Goal: Task Accomplishment & Management: Use online tool/utility

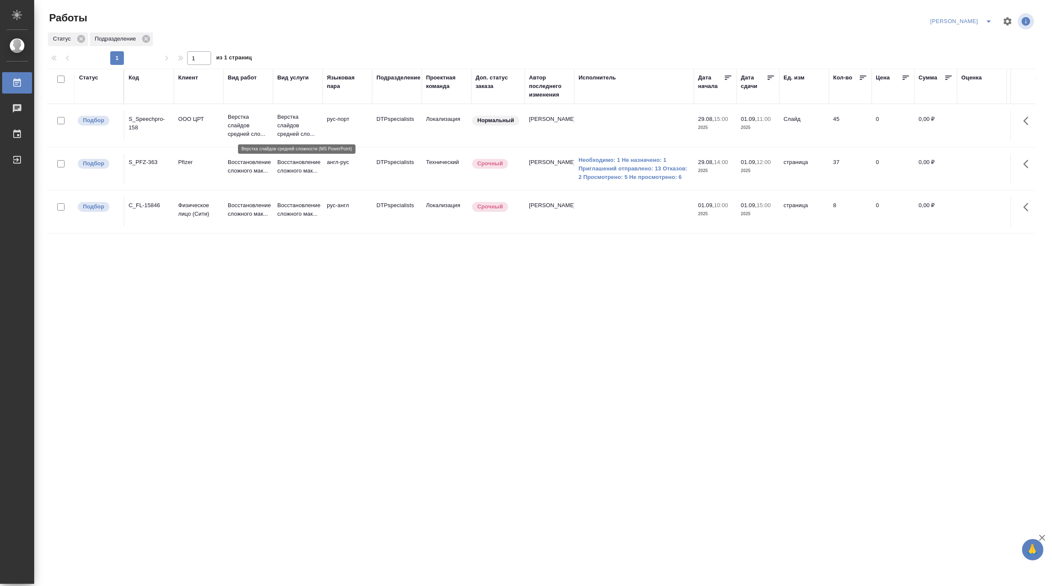
click at [285, 114] on p "Верстка слайдов средней сло..." at bounding box center [297, 126] width 41 height 26
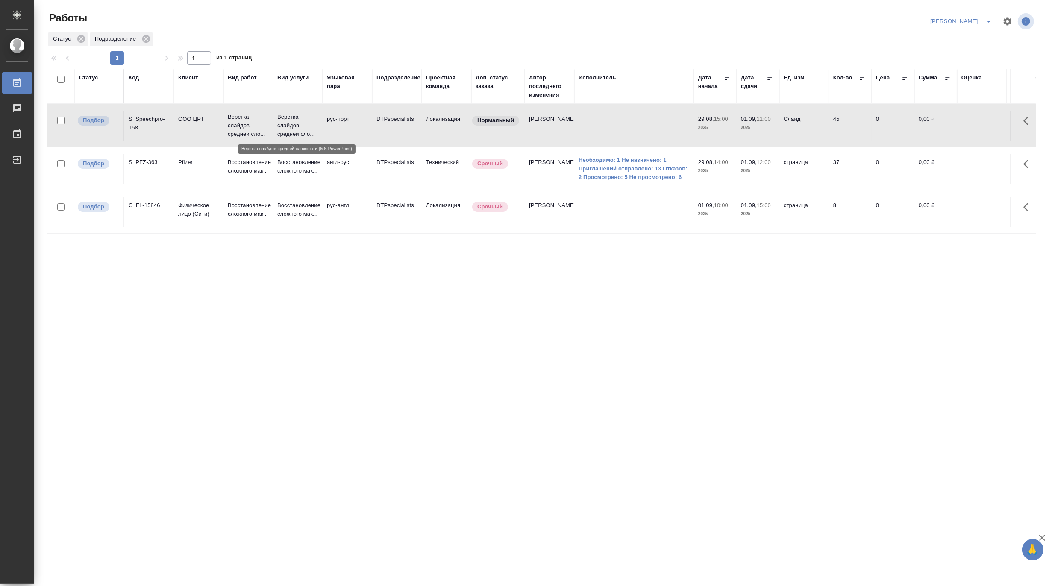
click at [285, 114] on p "Верстка слайдов средней сло..." at bounding box center [297, 126] width 41 height 26
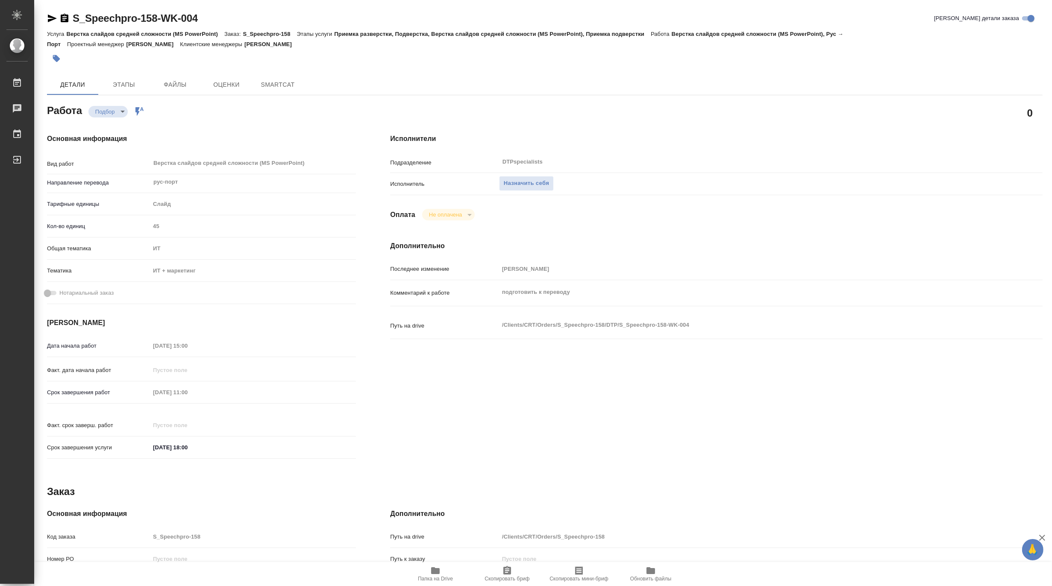
type textarea "x"
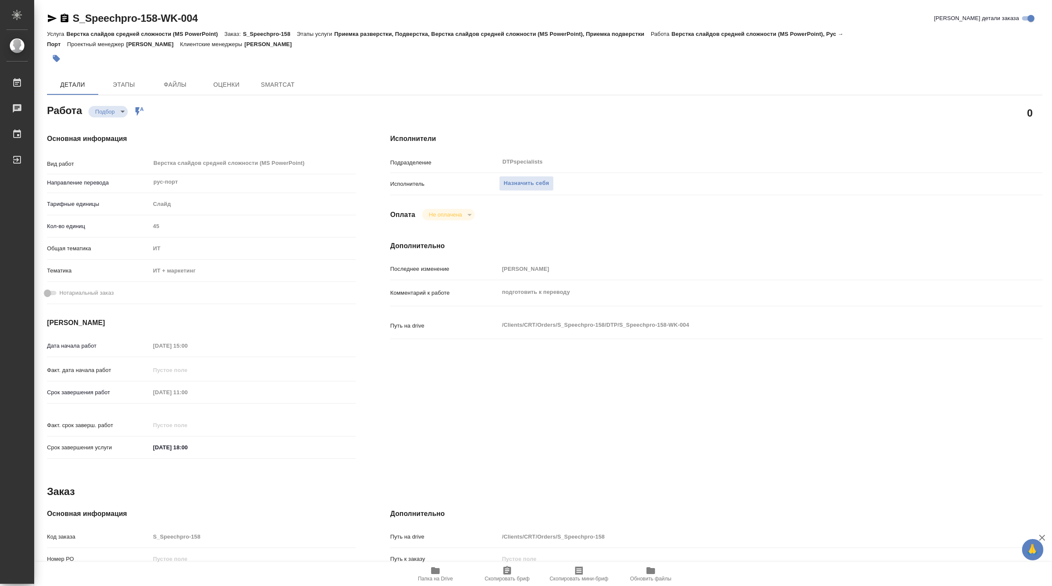
type textarea "x"
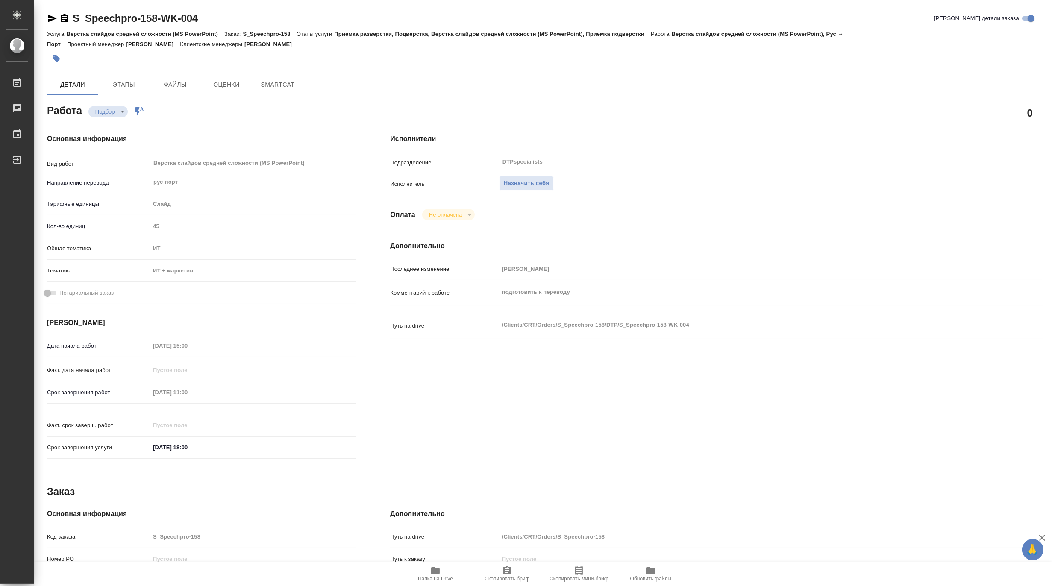
type textarea "x"
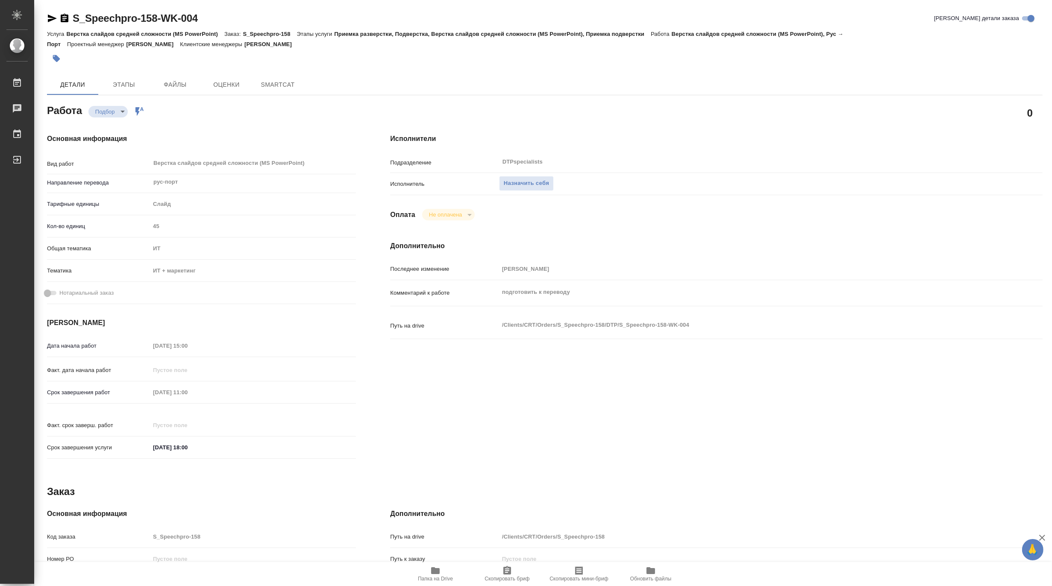
type textarea "x"
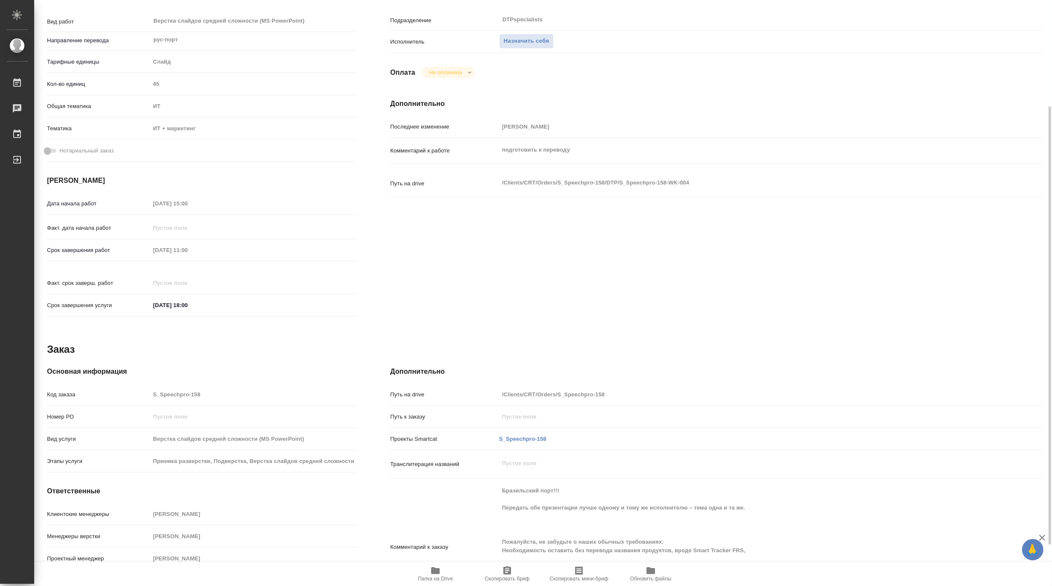
scroll to position [197, 0]
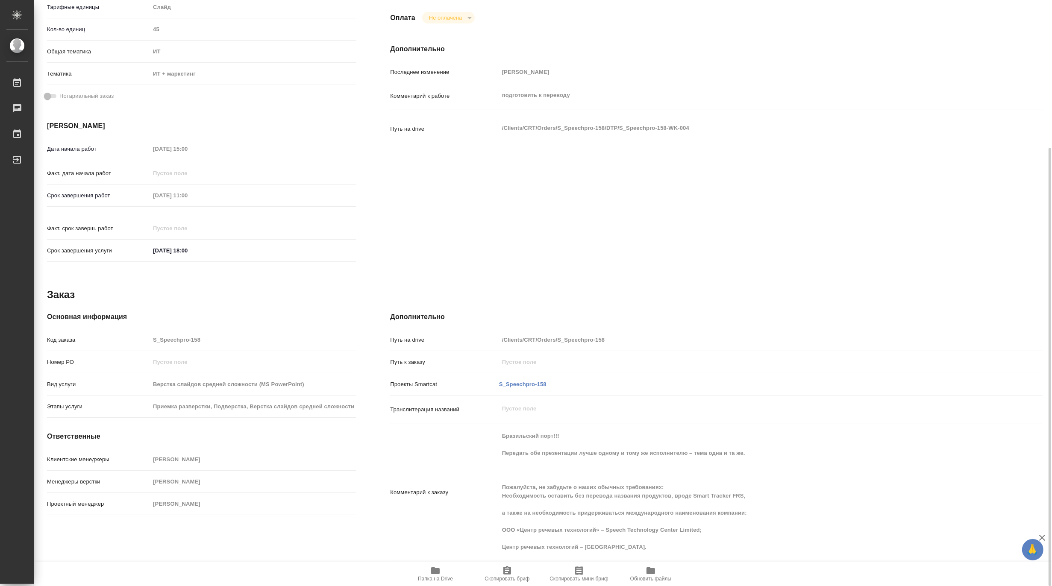
type textarea "x"
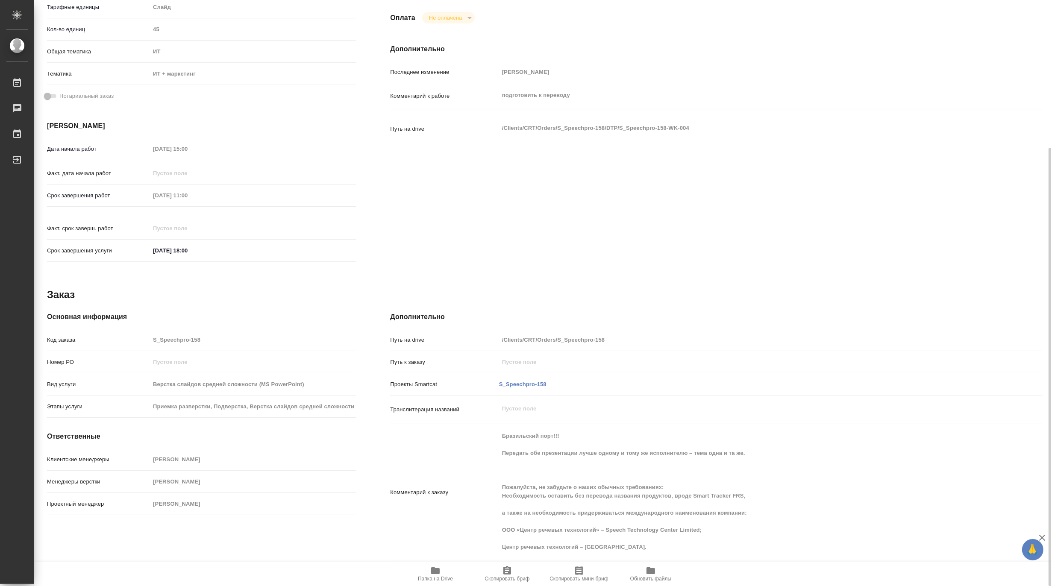
type textarea "x"
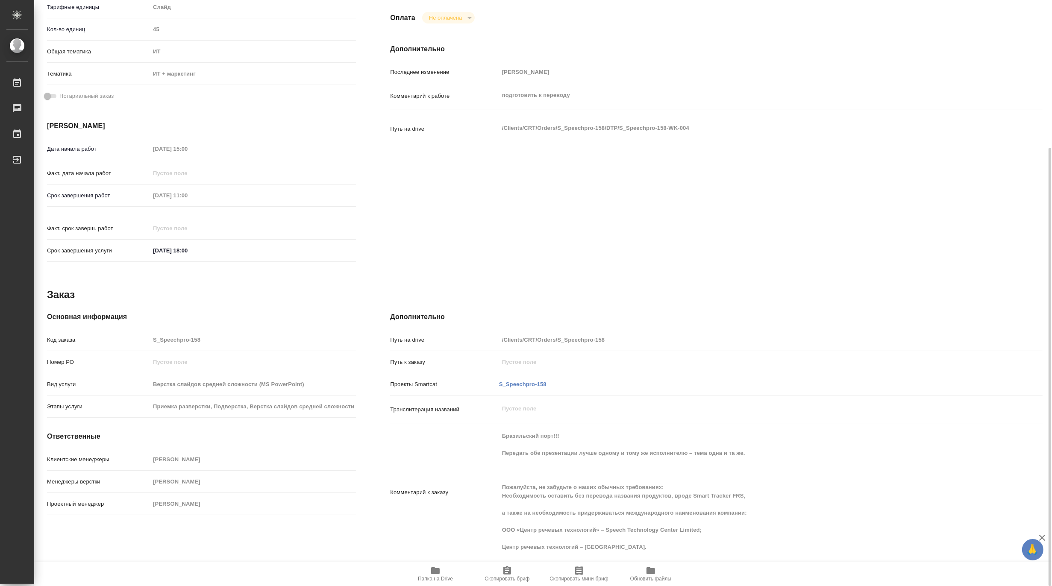
click at [436, 577] on span "Папка на Drive" at bounding box center [435, 579] width 35 height 6
